Goal: Task Accomplishment & Management: Use online tool/utility

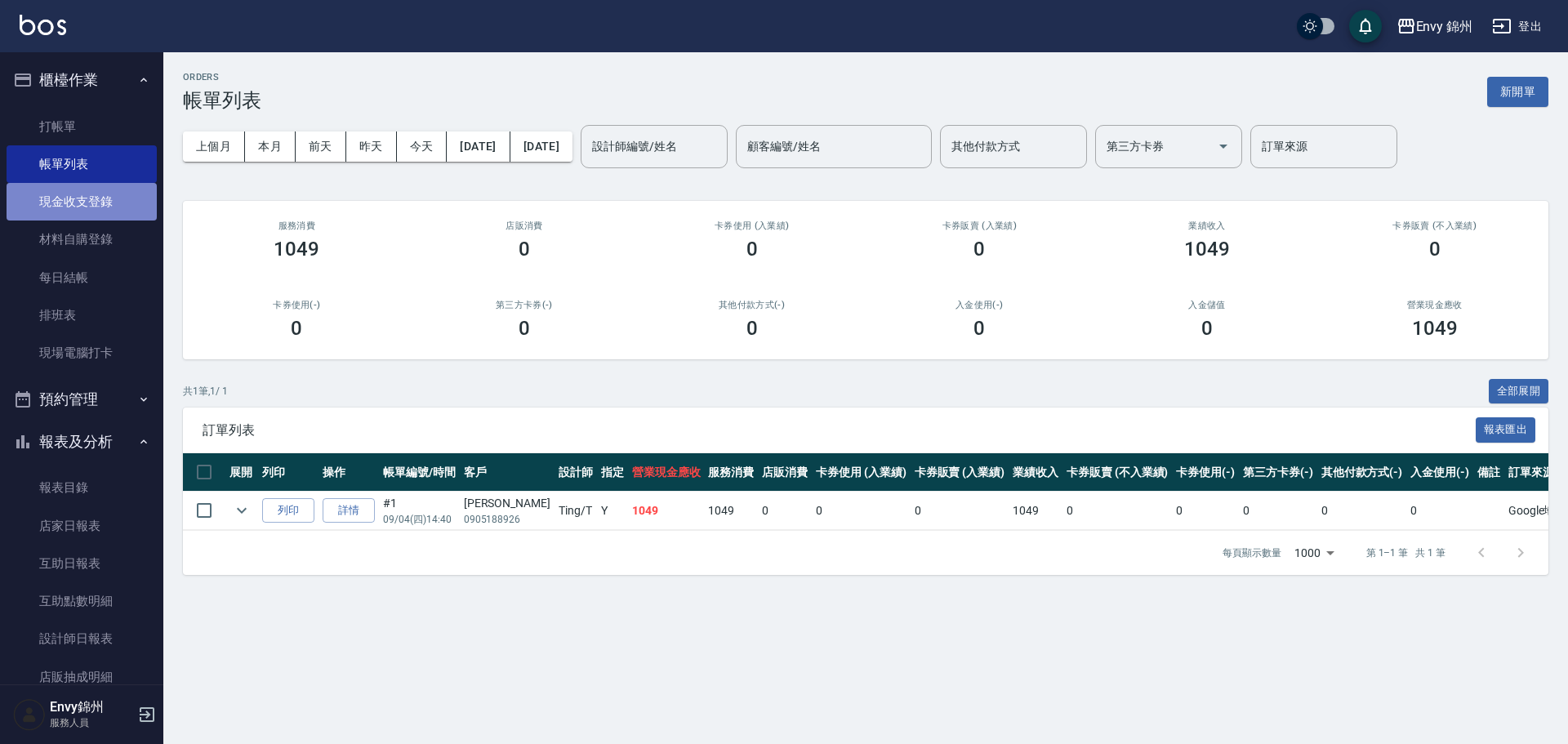
drag, startPoint x: 0, startPoint y: 0, endPoint x: 80, endPoint y: 197, distance: 212.6
click at [81, 204] on link "現金收支登錄" at bounding box center [82, 202] width 151 height 37
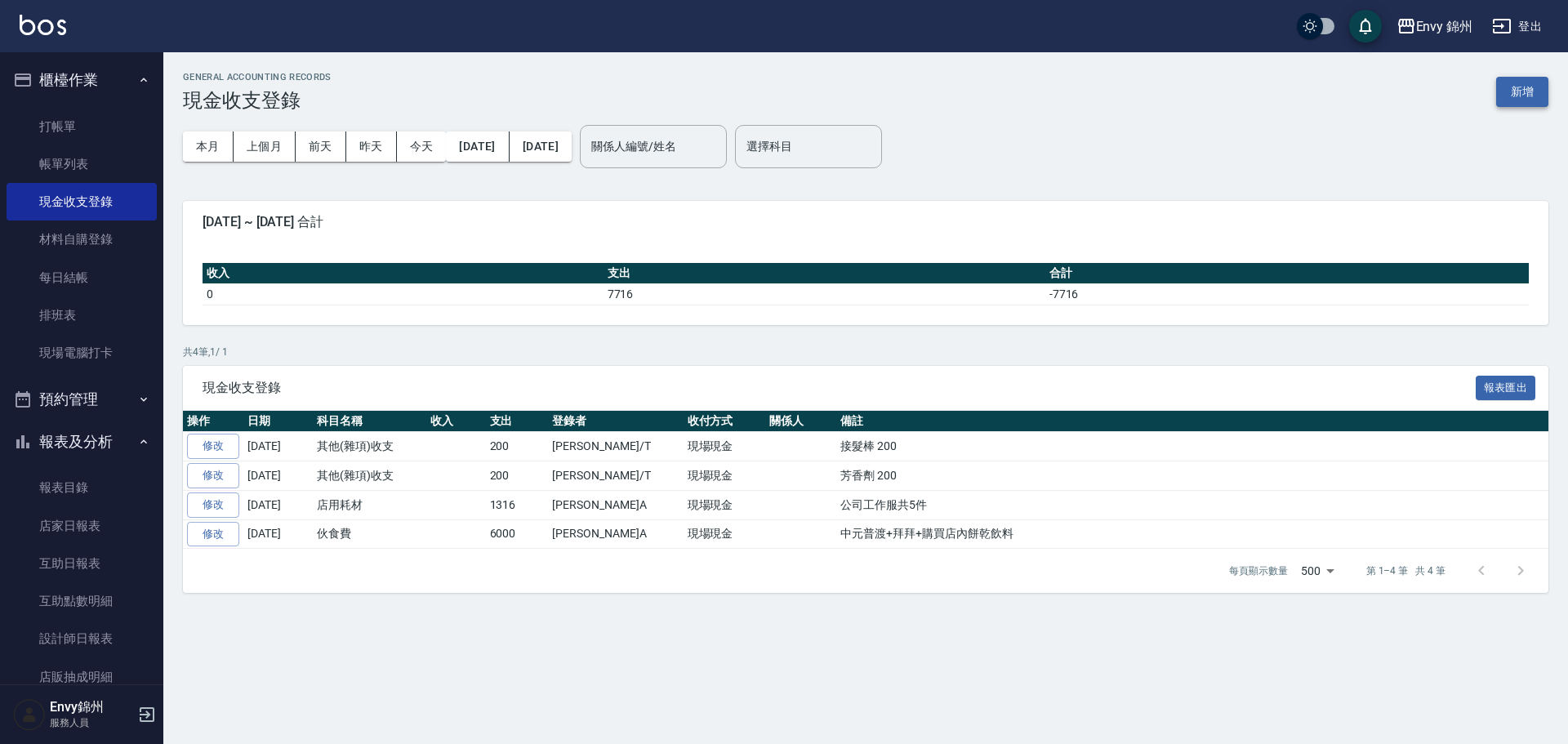
click at [1516, 76] on div "GENERAL ACCOUNTING RECORDS 現金收支登錄 新增" at bounding box center [865, 91] width 1365 height 40
click at [1531, 95] on button "新增" at bounding box center [1522, 92] width 52 height 31
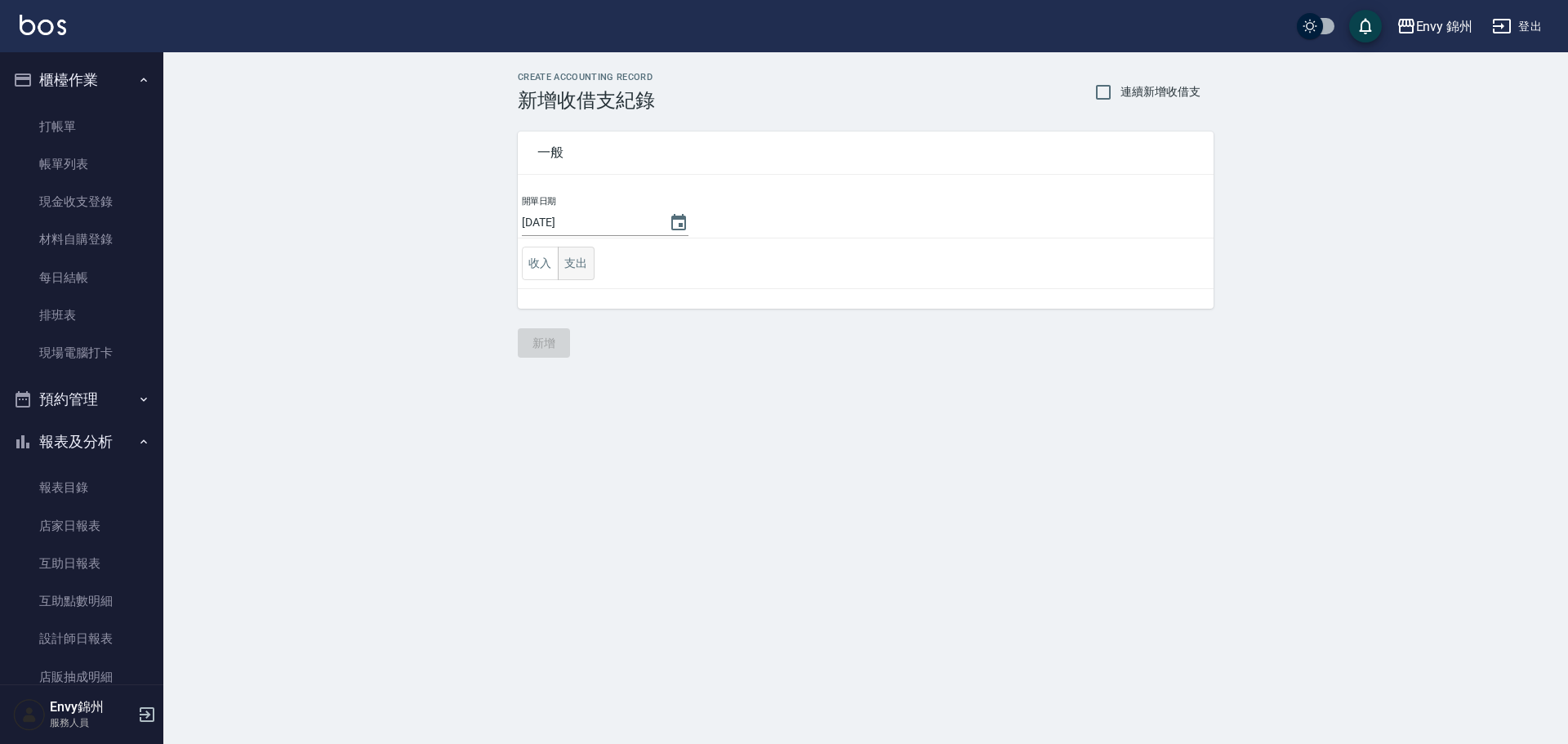
click at [577, 264] on button "支出" at bounding box center [576, 263] width 37 height 33
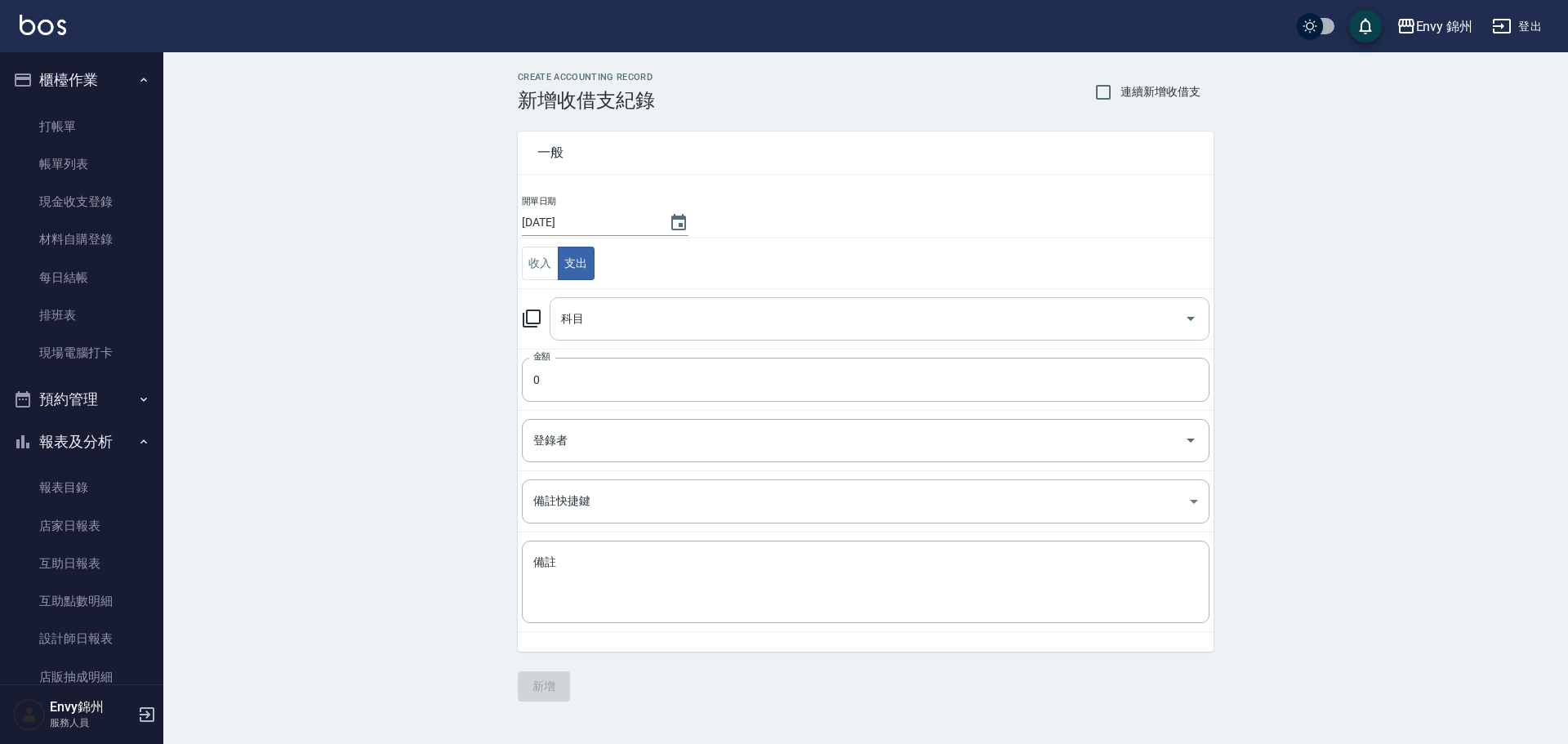
click at [646, 326] on input "科目" at bounding box center [867, 319] width 621 height 29
type input "26 其他(雜項)收支"
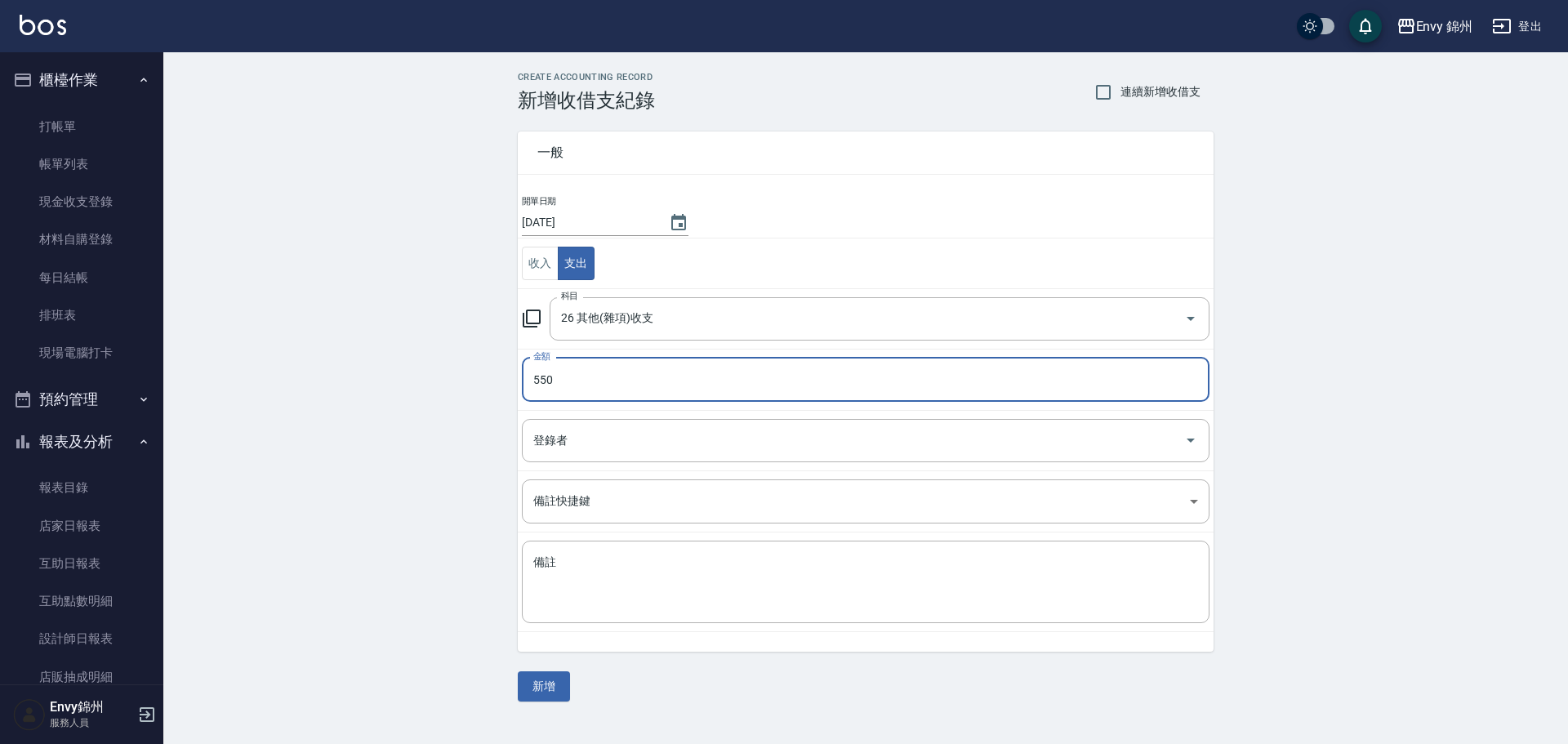
type input "550"
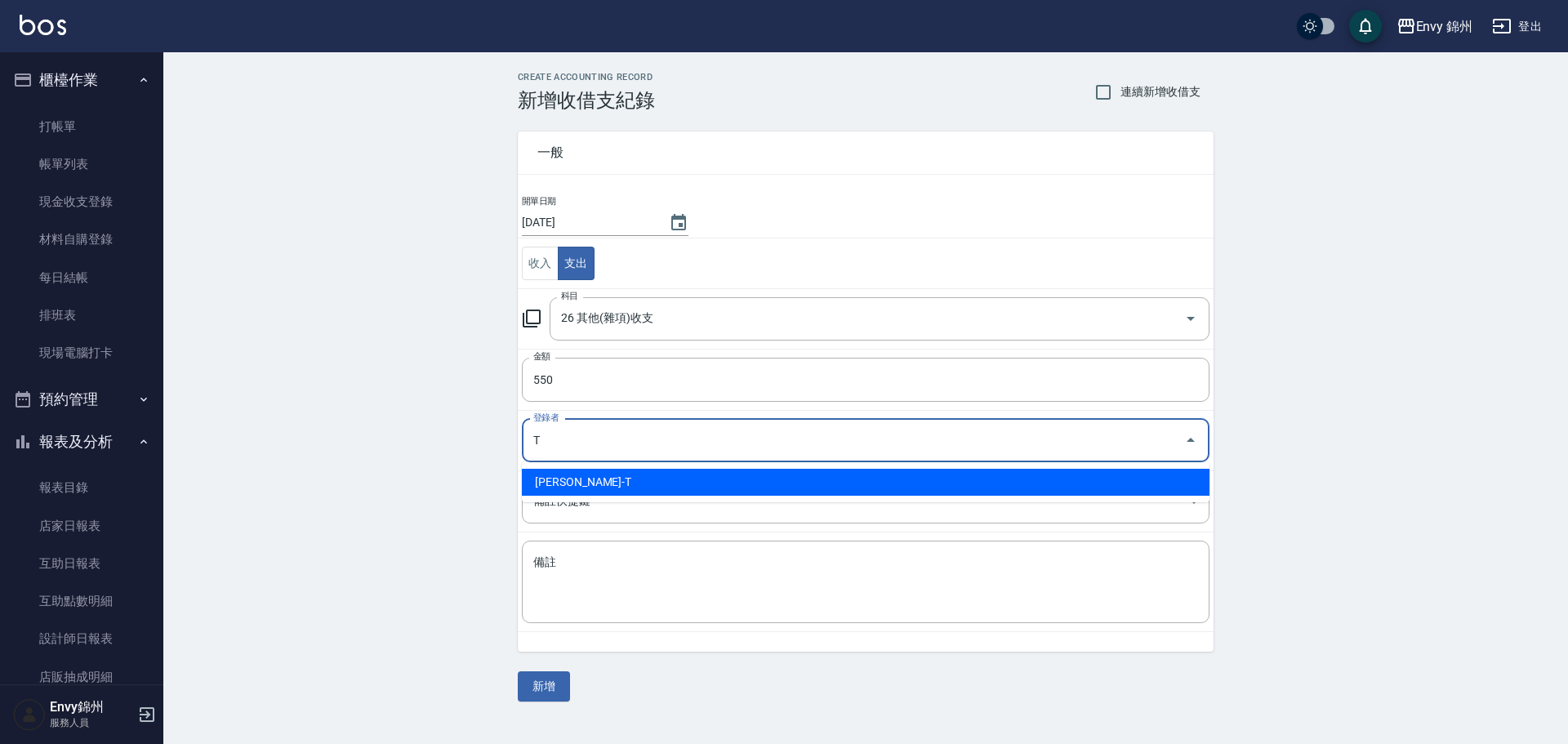
type input "[PERSON_NAME]-T"
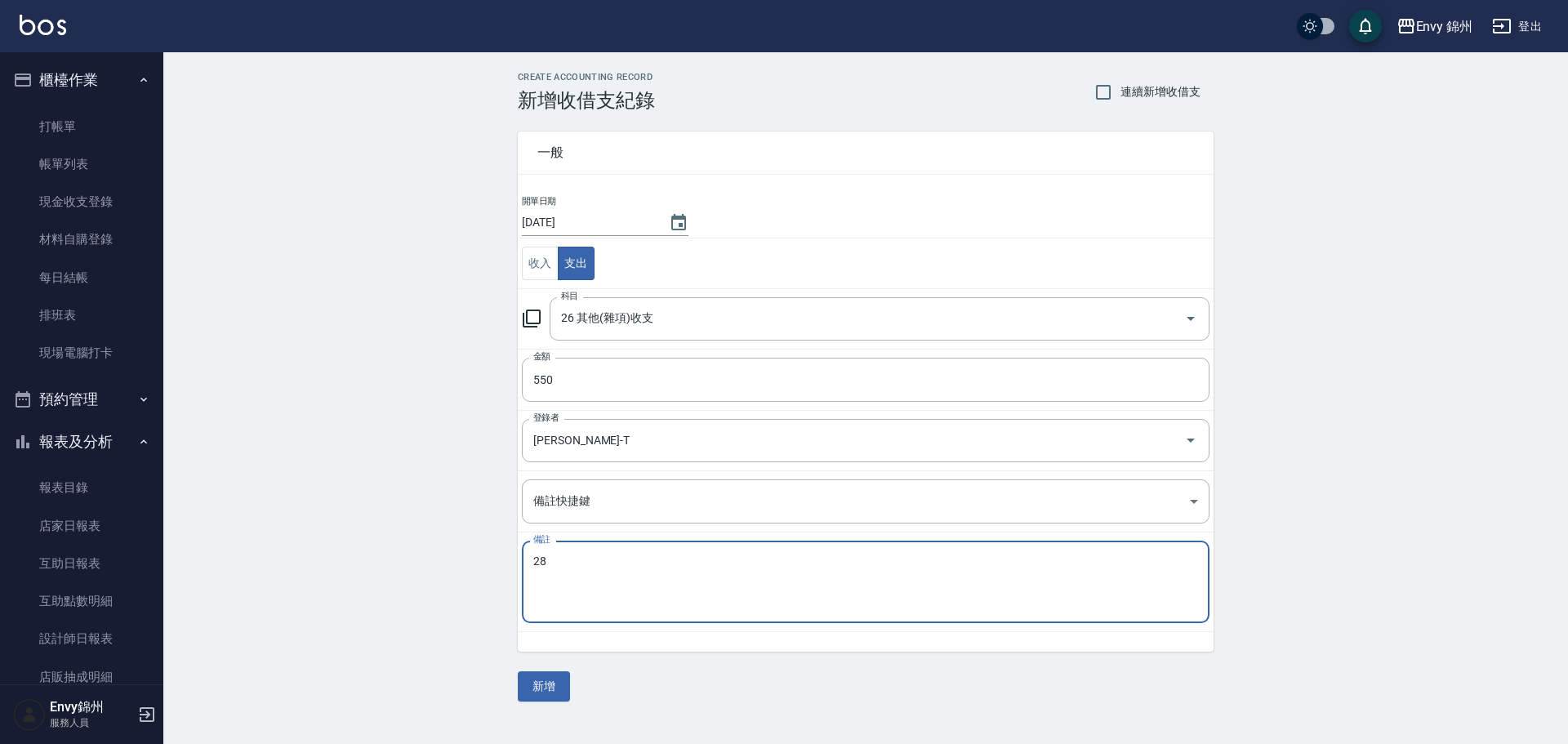
type textarea "2"
type textarea "大捲筒衛生紙 一箱"
click at [564, 691] on button "新增" at bounding box center [544, 686] width 52 height 31
